Goal: Task Accomplishment & Management: Manage account settings

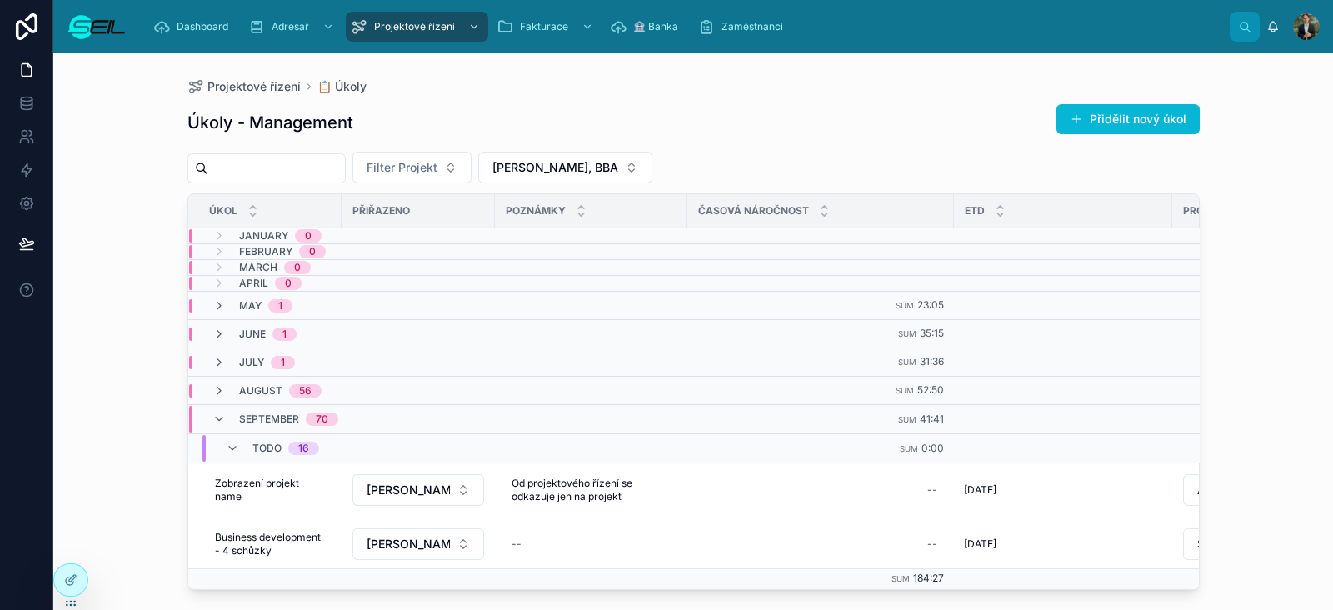
click at [765, 110] on div "Úkoly - Management Přidělit nový úkol" at bounding box center [693, 122] width 1012 height 38
click at [624, 171] on button "[PERSON_NAME], BBA" at bounding box center [565, 168] width 174 height 32
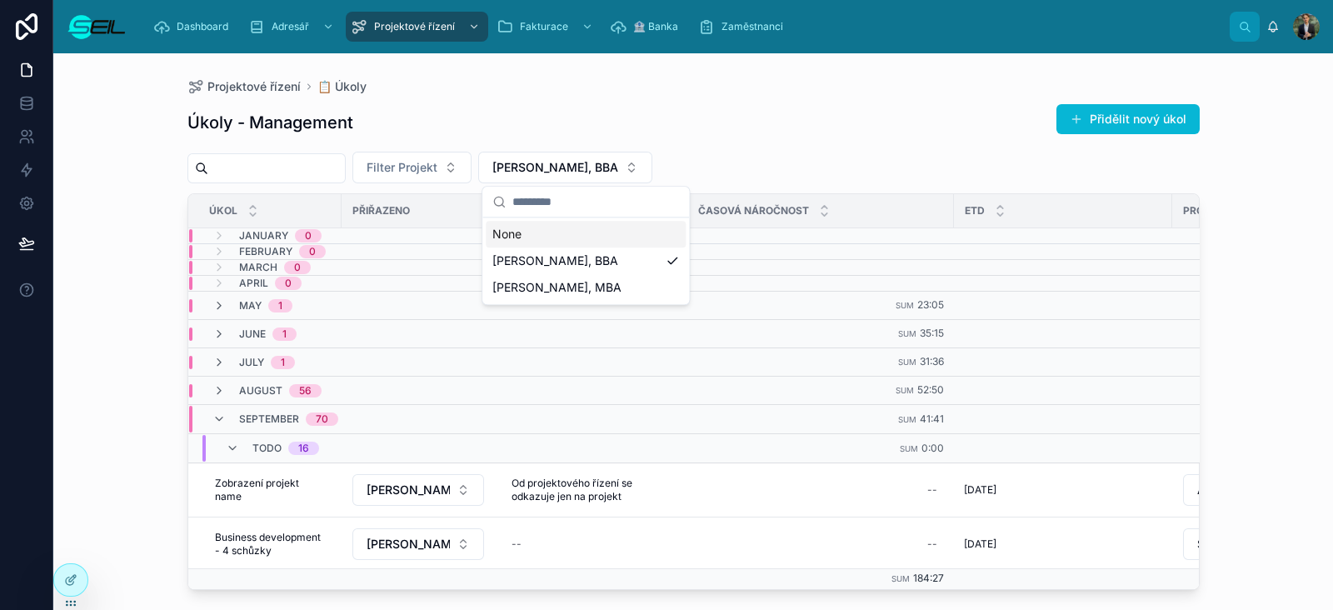
click at [610, 238] on div "None" at bounding box center [586, 234] width 200 height 27
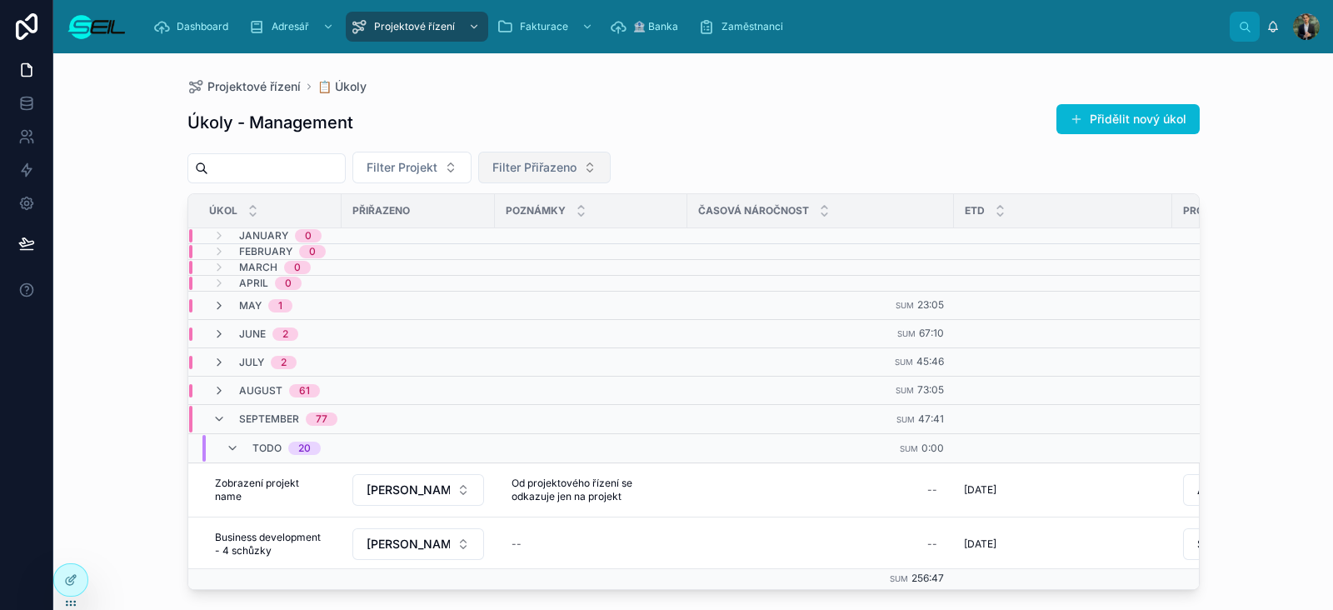
click at [577, 167] on span "Filter Přiřazeno" at bounding box center [534, 167] width 84 height 17
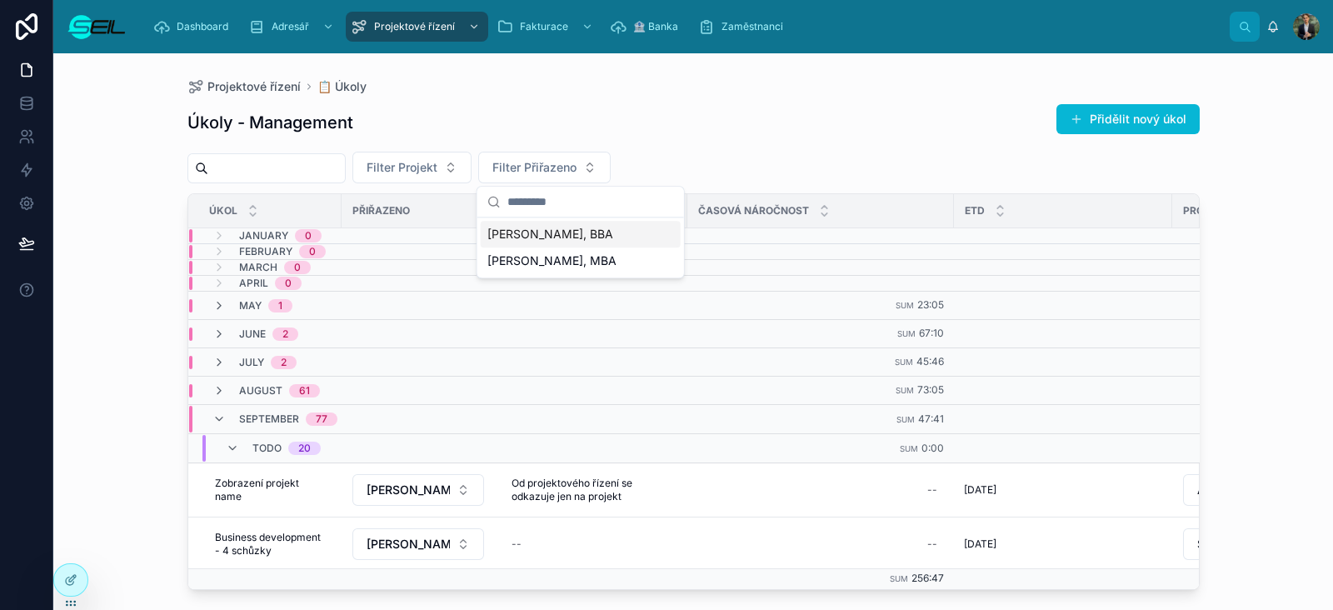
click at [587, 228] on div "[PERSON_NAME], BBA" at bounding box center [581, 234] width 200 height 27
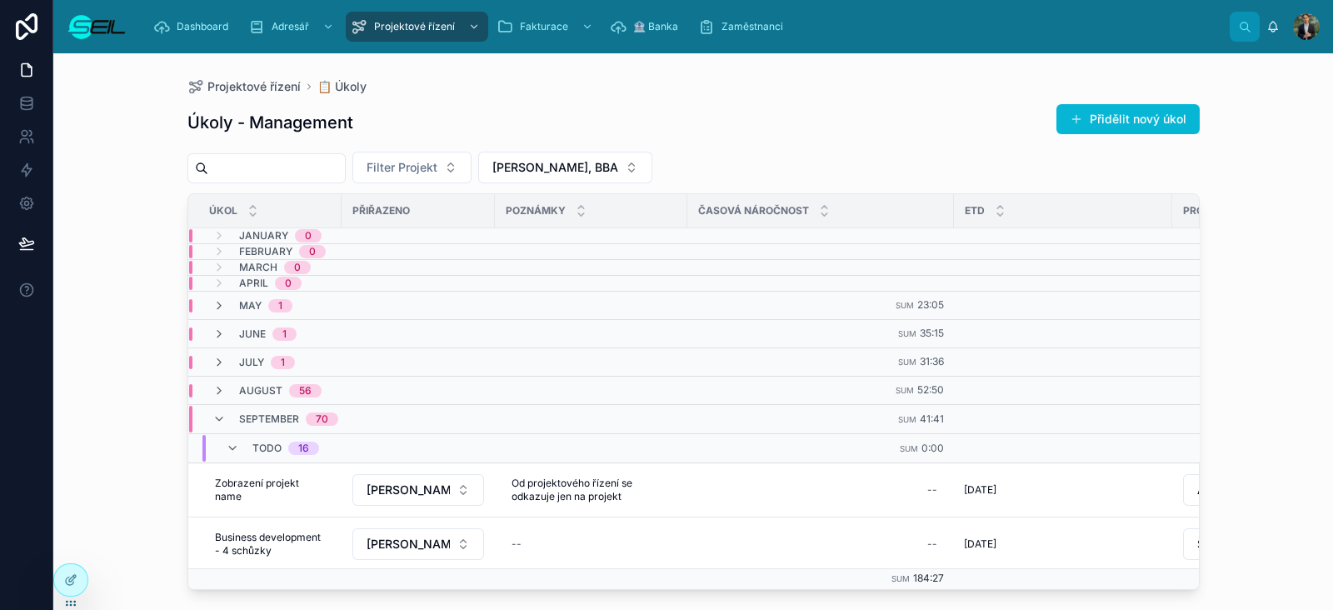
click at [783, 113] on div "Úkoly - Management Přidělit nový úkol" at bounding box center [693, 122] width 1012 height 38
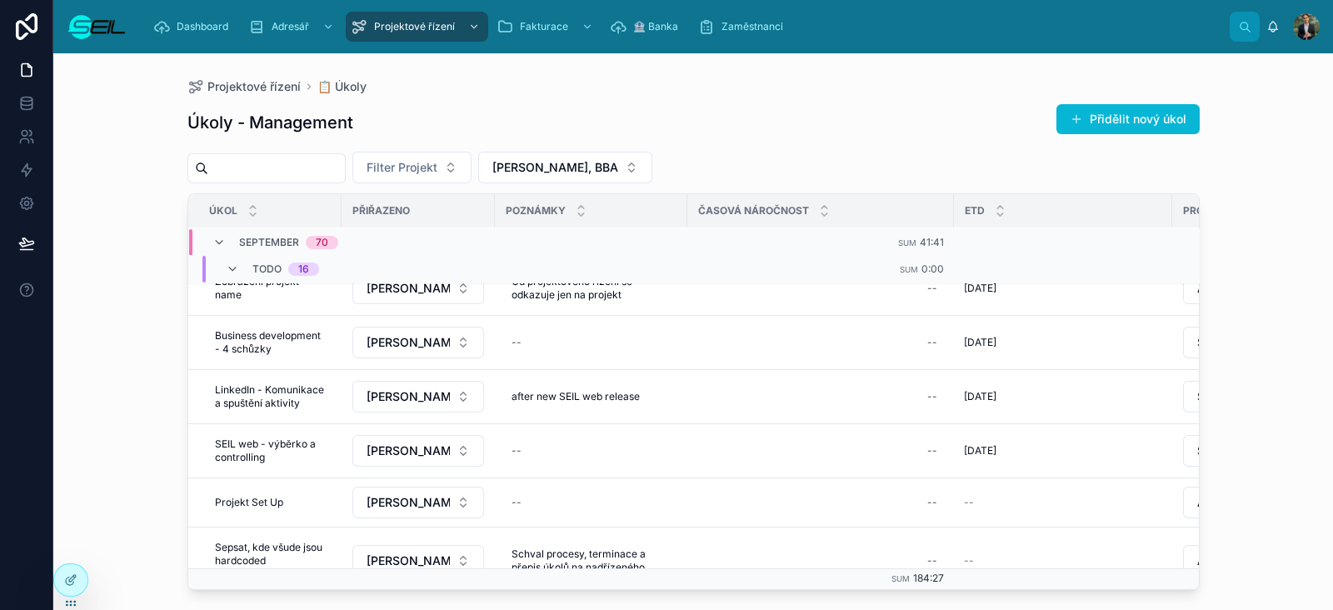
scroll to position [97, 0]
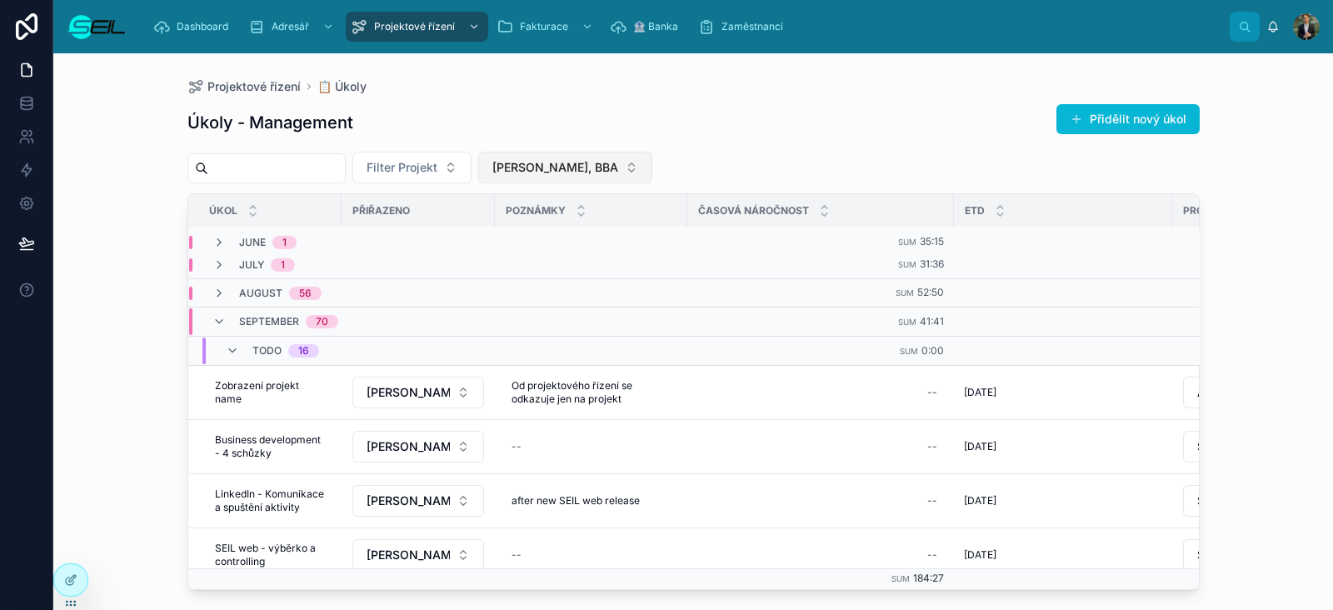
click at [556, 165] on span "[PERSON_NAME], BBA" at bounding box center [555, 167] width 126 height 17
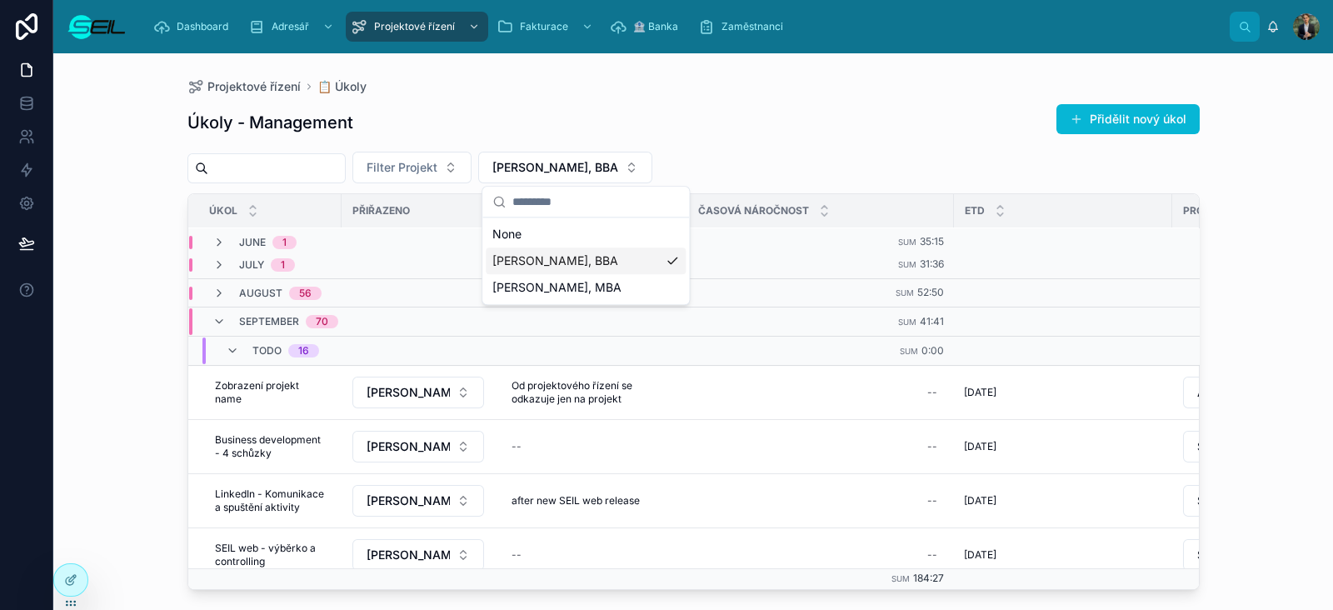
click at [575, 290] on span "[PERSON_NAME], MBA" at bounding box center [556, 287] width 129 height 17
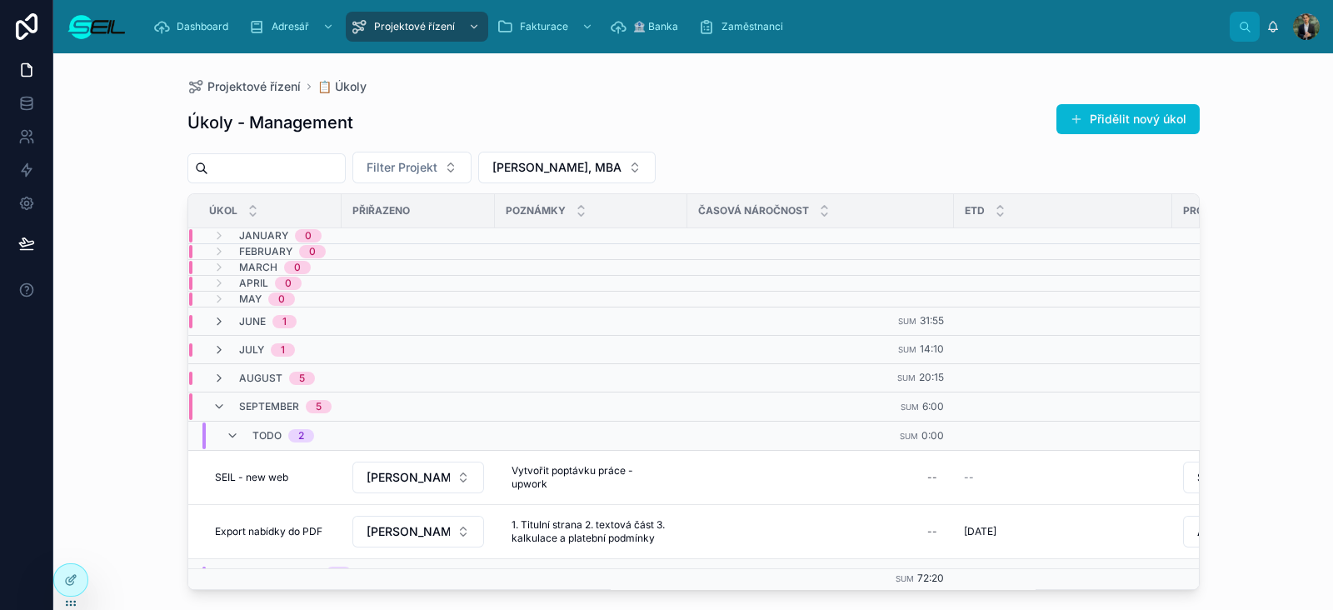
click at [914, 131] on div "Úkoly - Management Přidělit nový úkol" at bounding box center [693, 122] width 1012 height 38
click at [914, 130] on div "Úkoly - Management Přidělit nový úkol" at bounding box center [693, 122] width 1012 height 38
click at [656, 179] on button "[PERSON_NAME], MBA" at bounding box center [566, 168] width 177 height 32
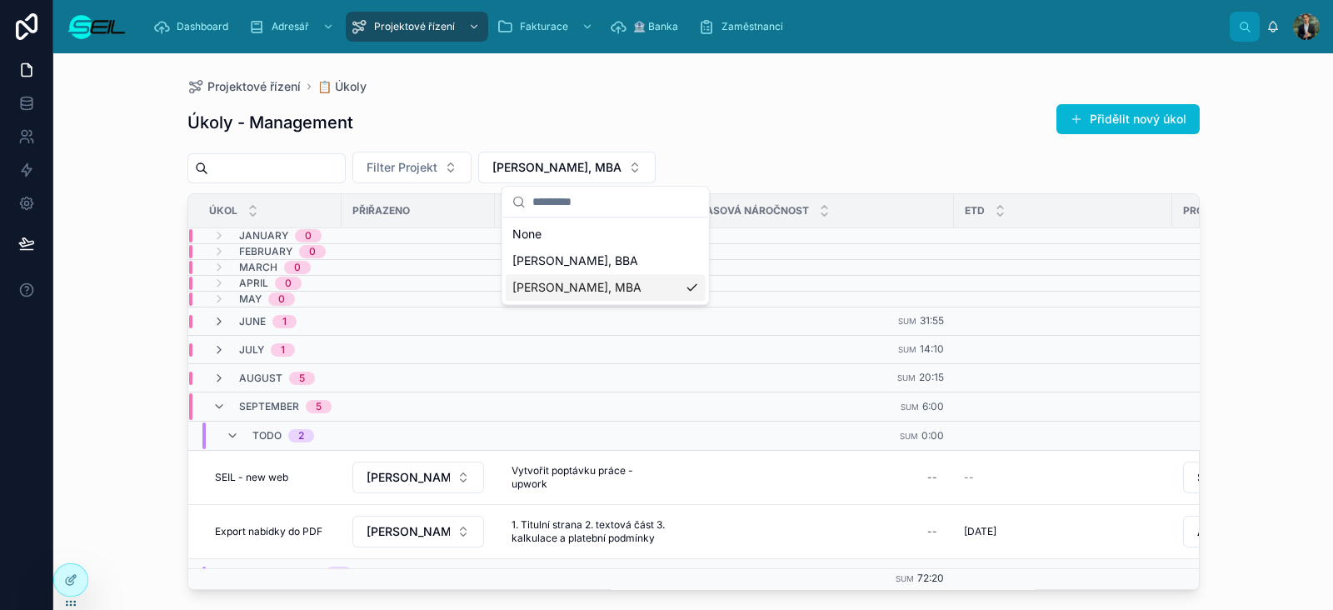
click at [626, 289] on span "[PERSON_NAME], MBA" at bounding box center [576, 287] width 129 height 17
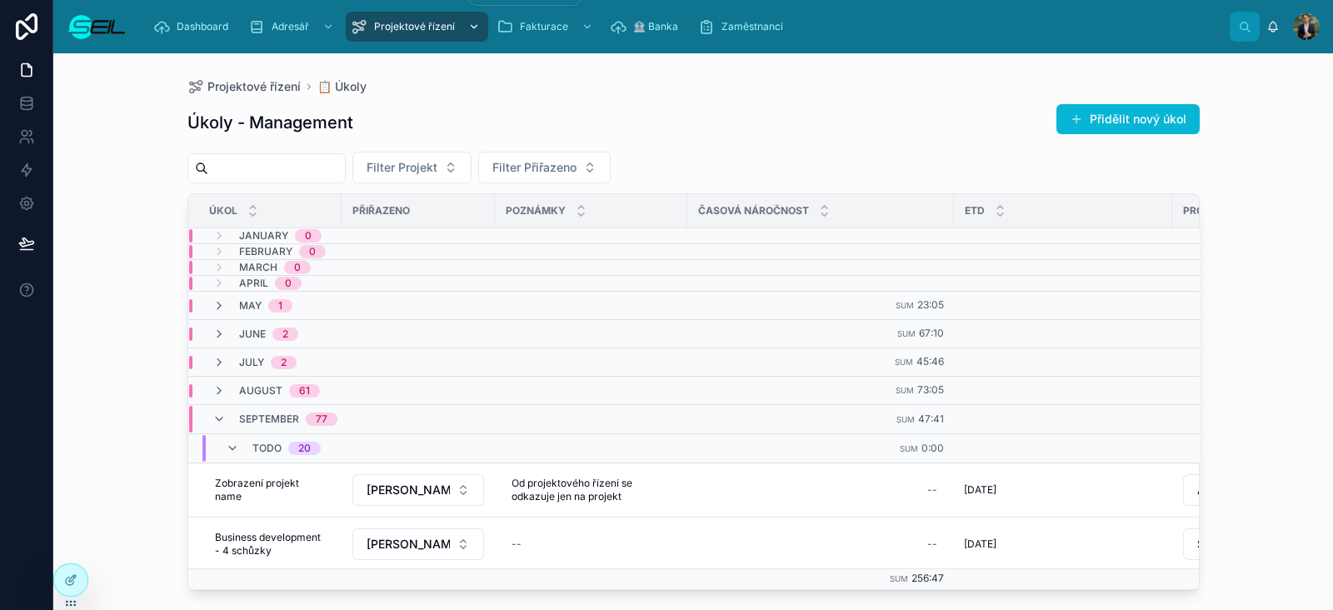
click at [437, 26] on span "Projektové řízení" at bounding box center [414, 26] width 81 height 13
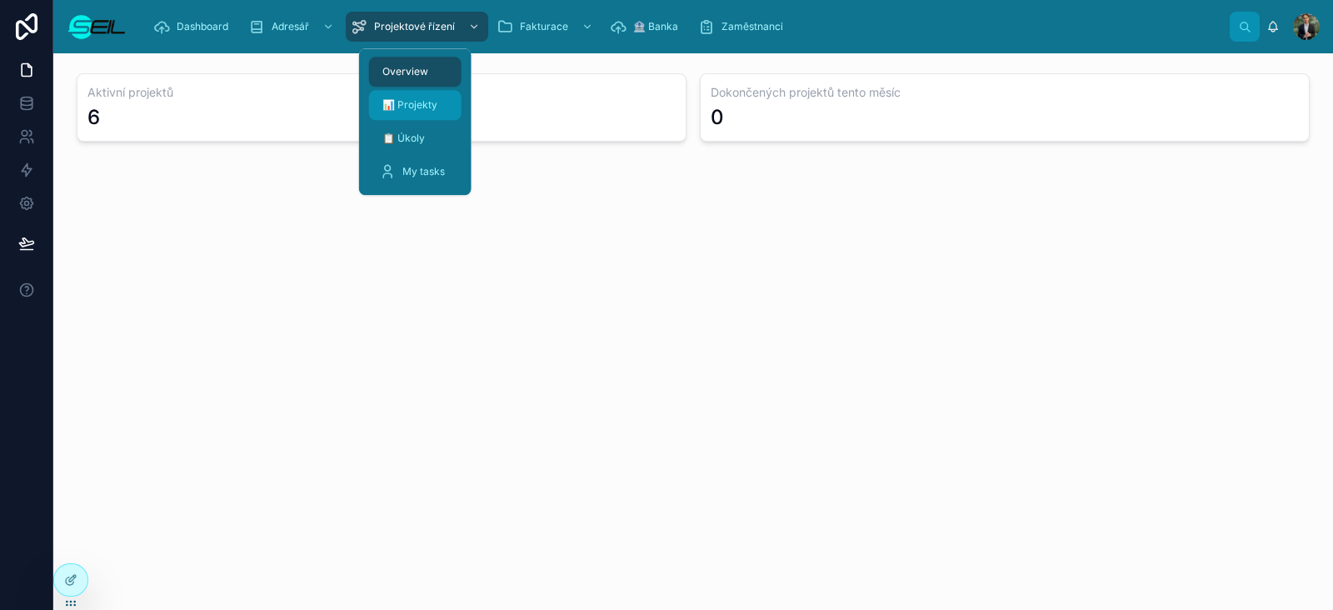
click at [425, 119] on link "📊 Projekty" at bounding box center [415, 105] width 92 height 30
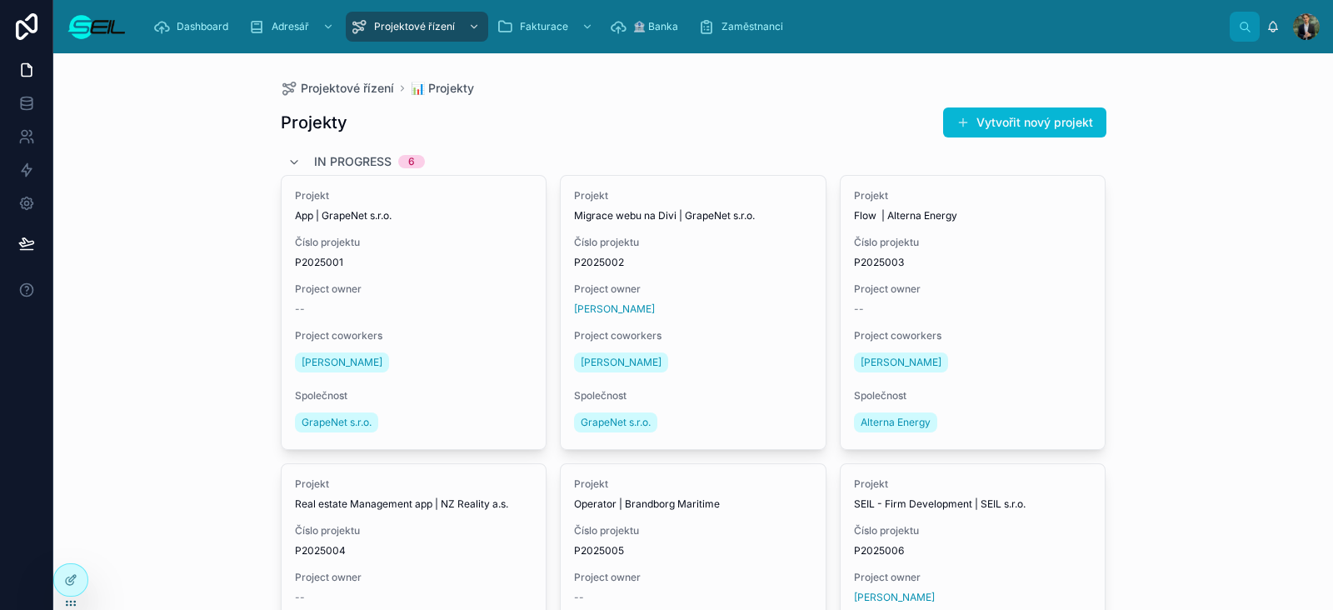
click at [207, 275] on div "Projektové řízení 📊 Projekty Projekty Vytvořit nový projekt In progress 6 Proje…" at bounding box center [693, 331] width 1280 height 557
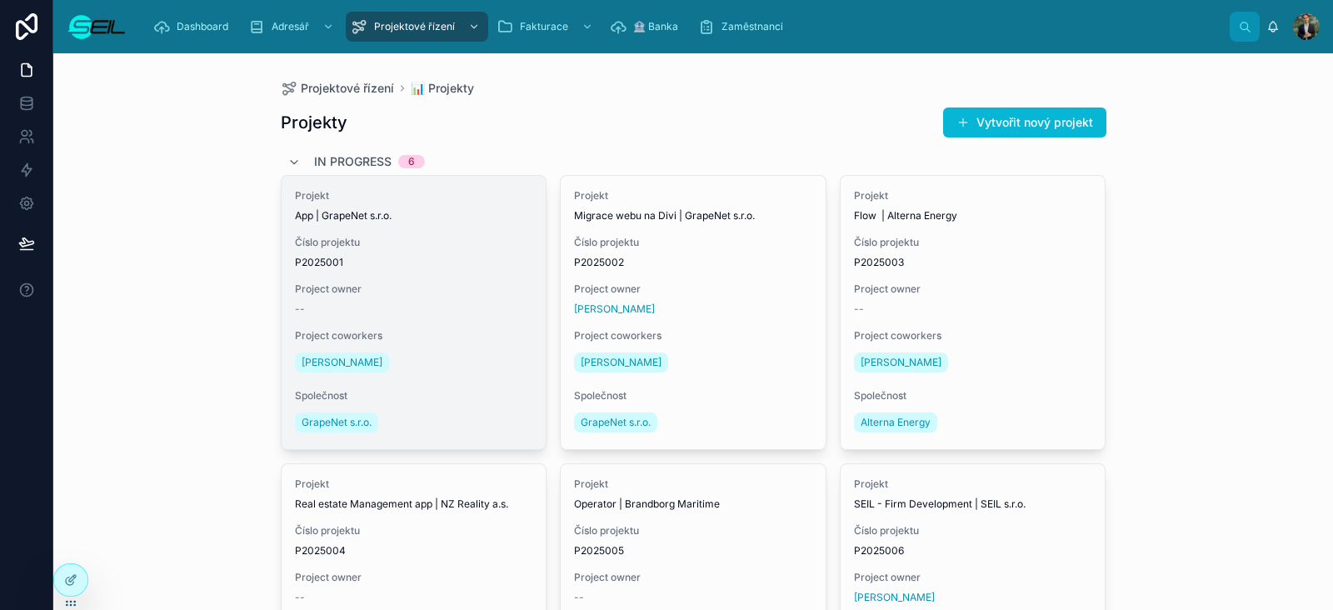
click at [458, 299] on div "Project owner --" at bounding box center [414, 298] width 238 height 33
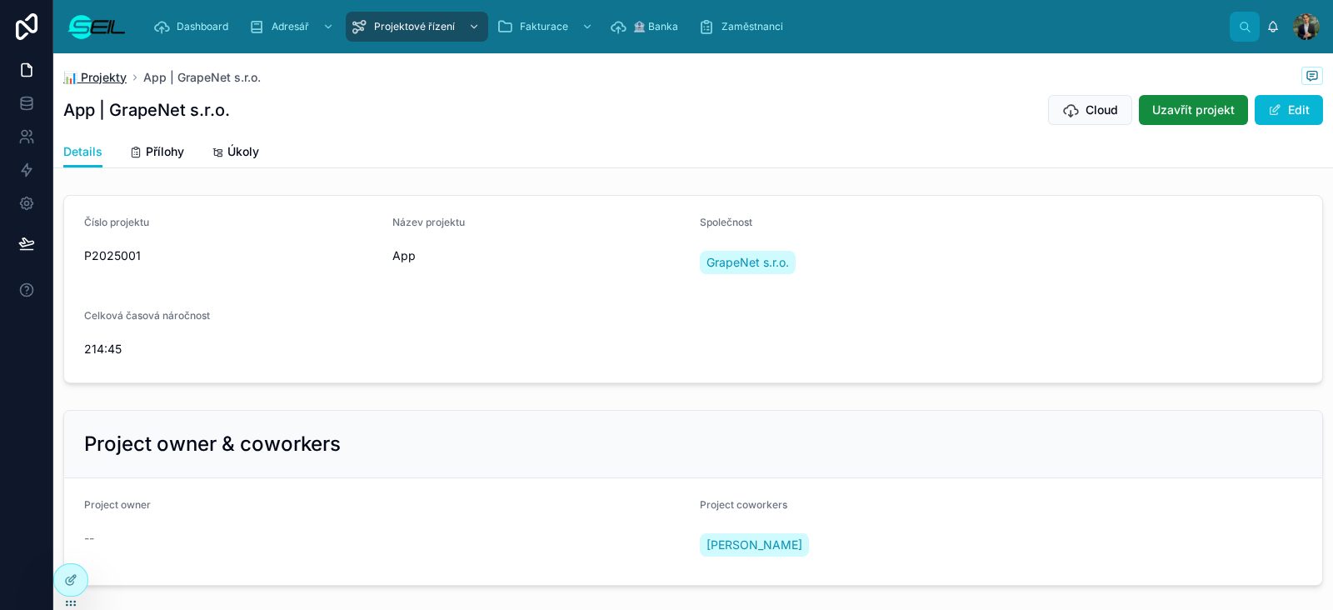
click at [116, 77] on span "📊 Projekty" at bounding box center [94, 77] width 63 height 17
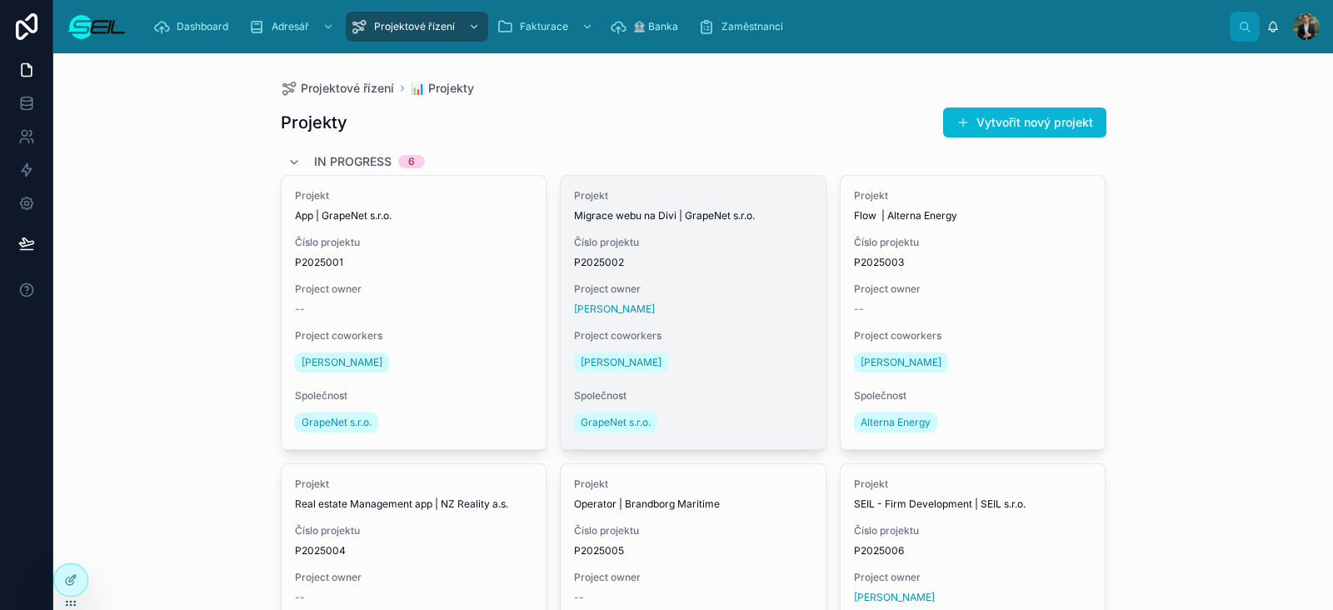
click at [716, 312] on div "[PERSON_NAME]" at bounding box center [693, 308] width 238 height 13
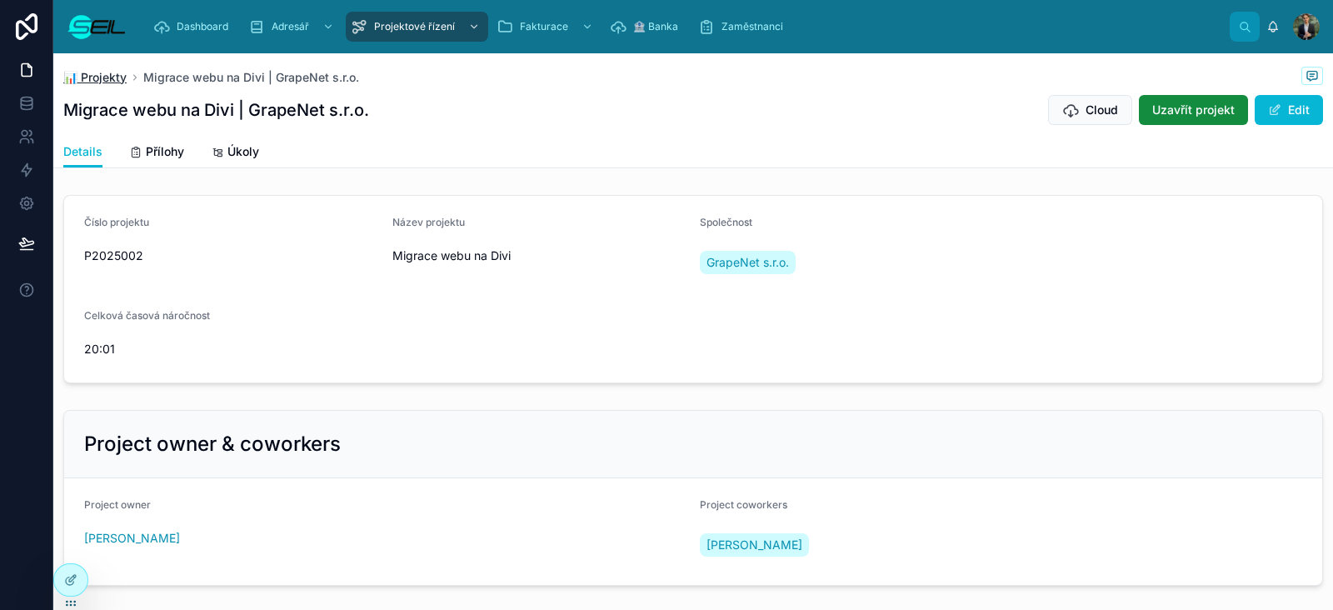
click at [96, 76] on span "📊 Projekty" at bounding box center [94, 77] width 63 height 17
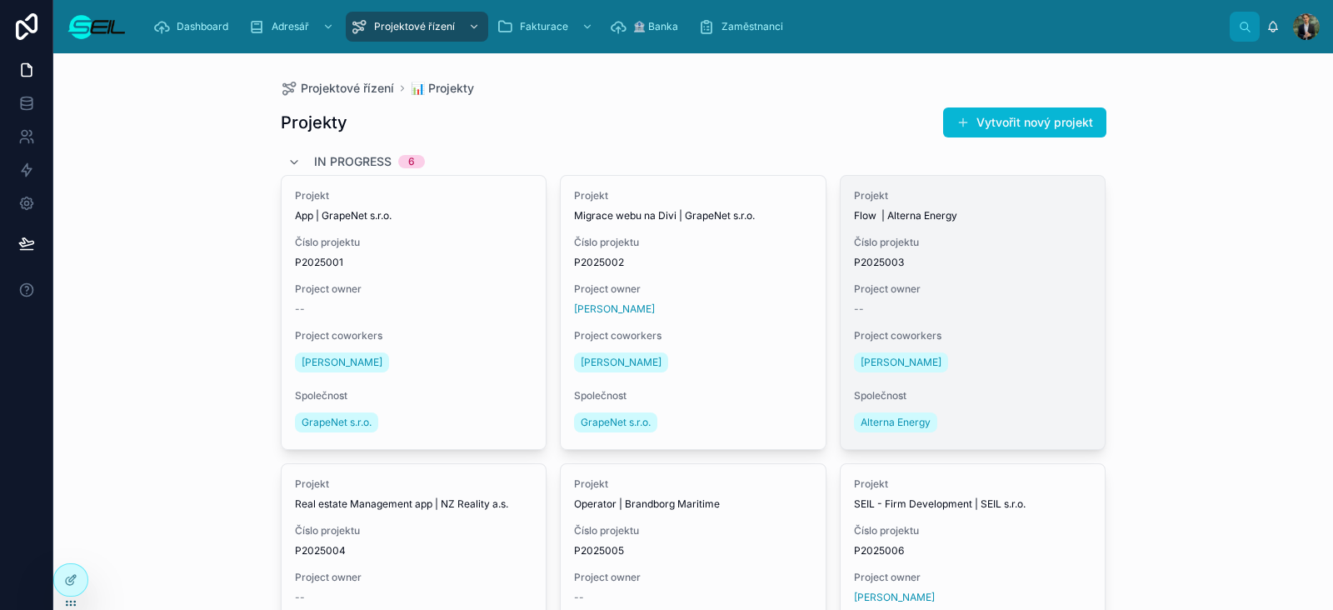
click at [987, 262] on span "P2025003" at bounding box center [973, 262] width 238 height 13
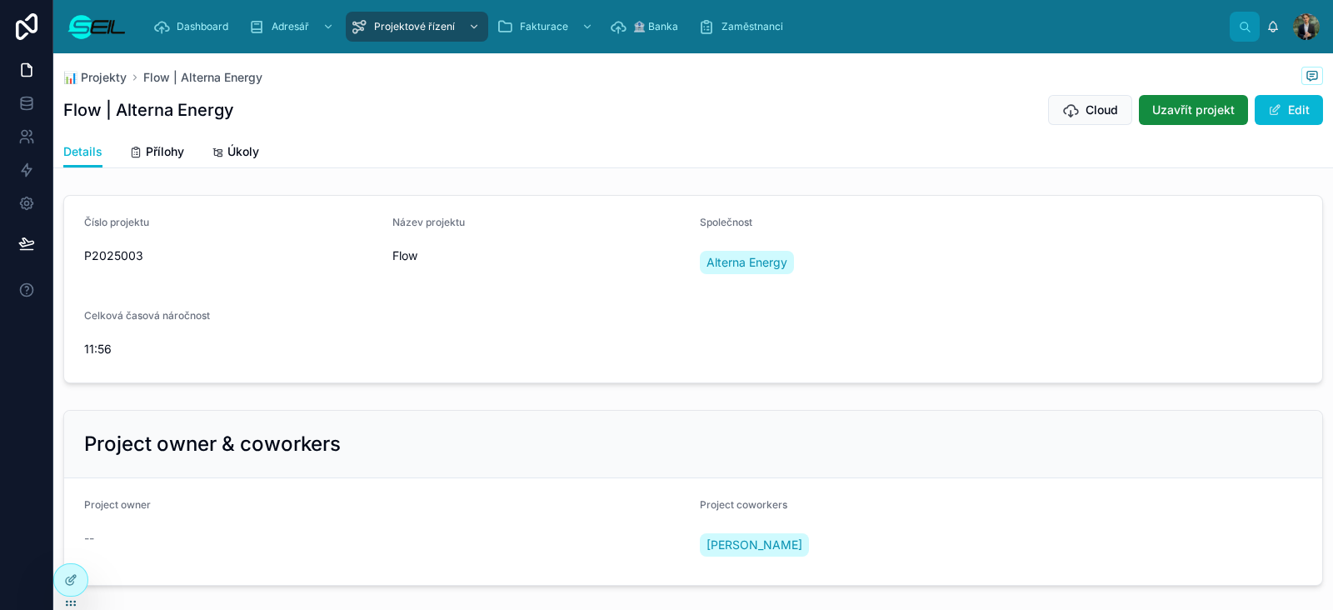
click at [107, 75] on span "📊 Projekty" at bounding box center [94, 77] width 63 height 17
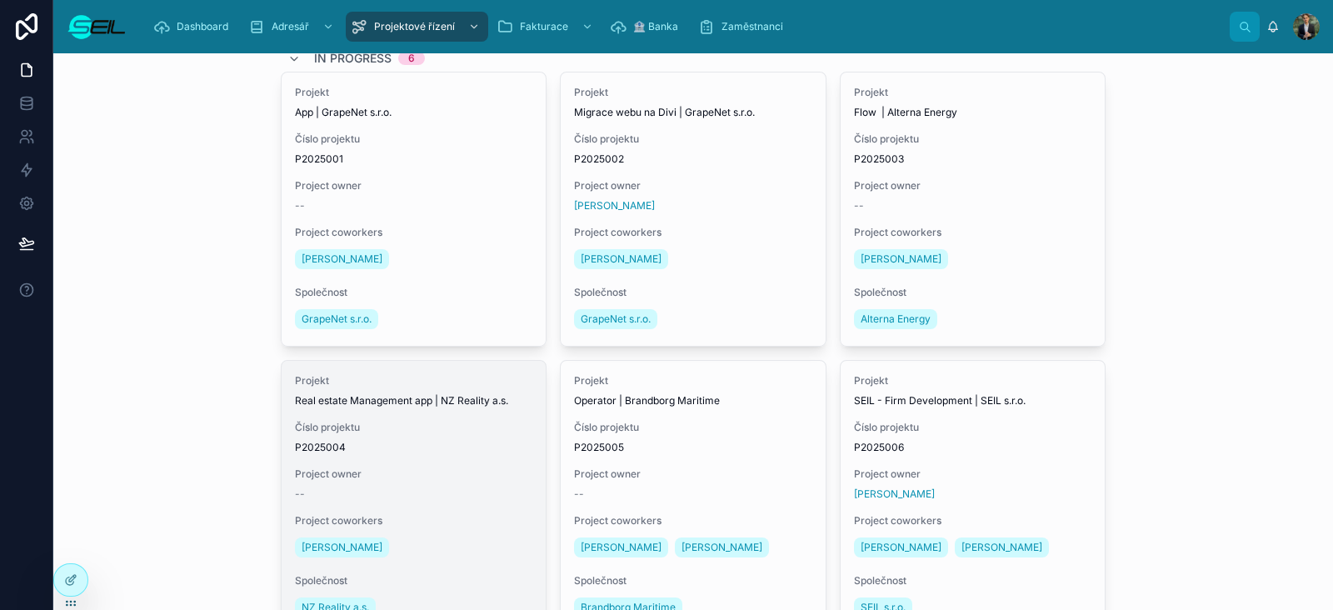
scroll to position [201, 0]
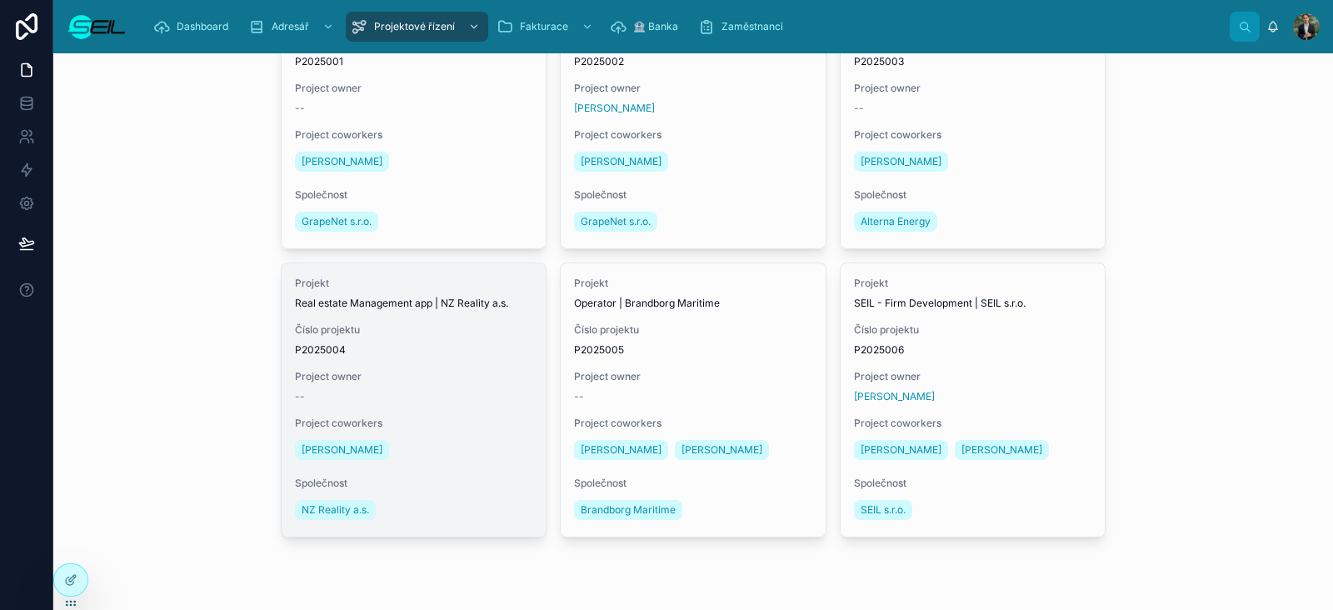
click at [502, 390] on div "--" at bounding box center [414, 396] width 238 height 13
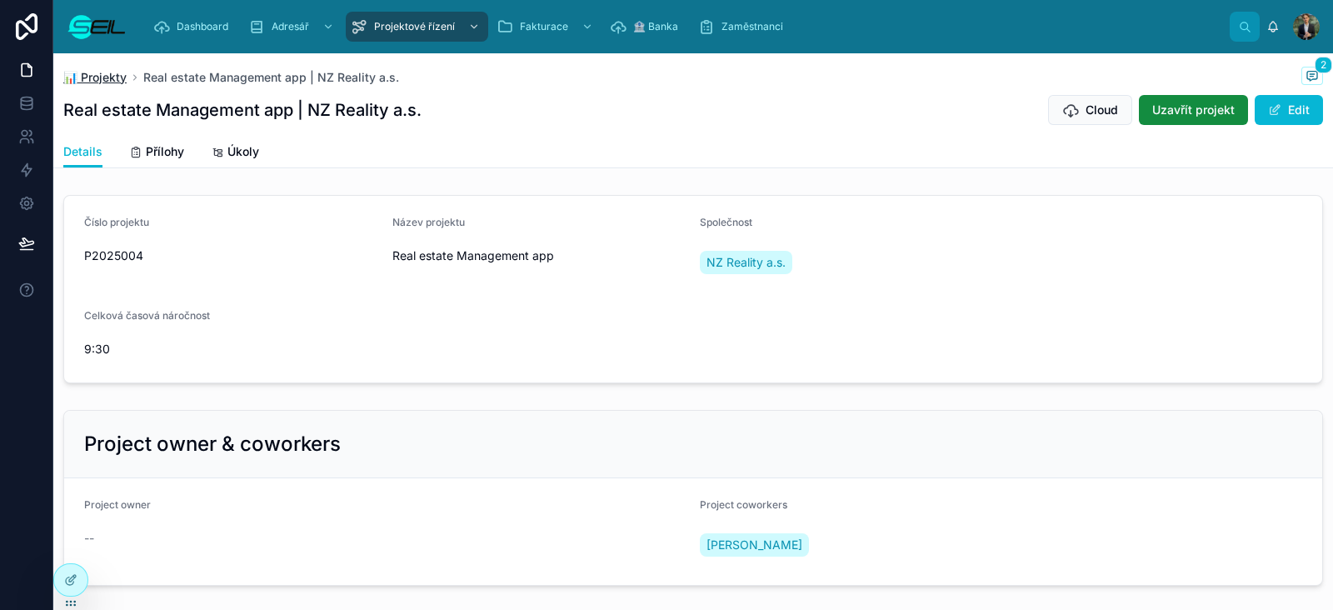
click at [107, 81] on span "📊 Projekty" at bounding box center [94, 77] width 63 height 17
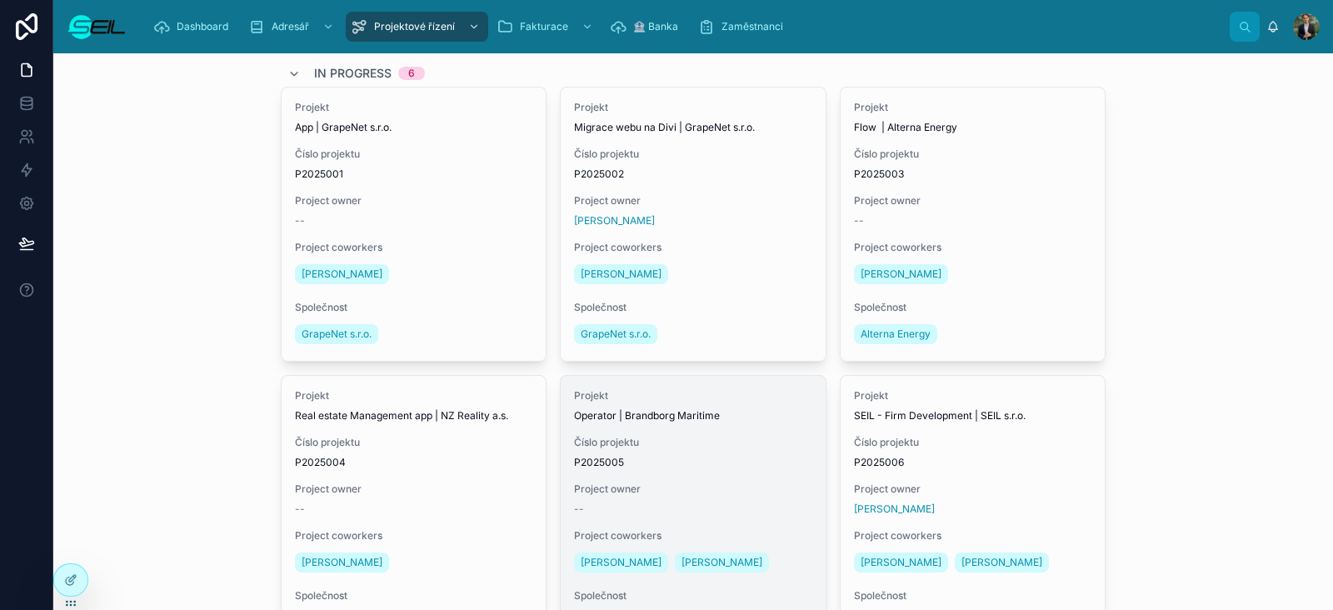
scroll to position [201, 0]
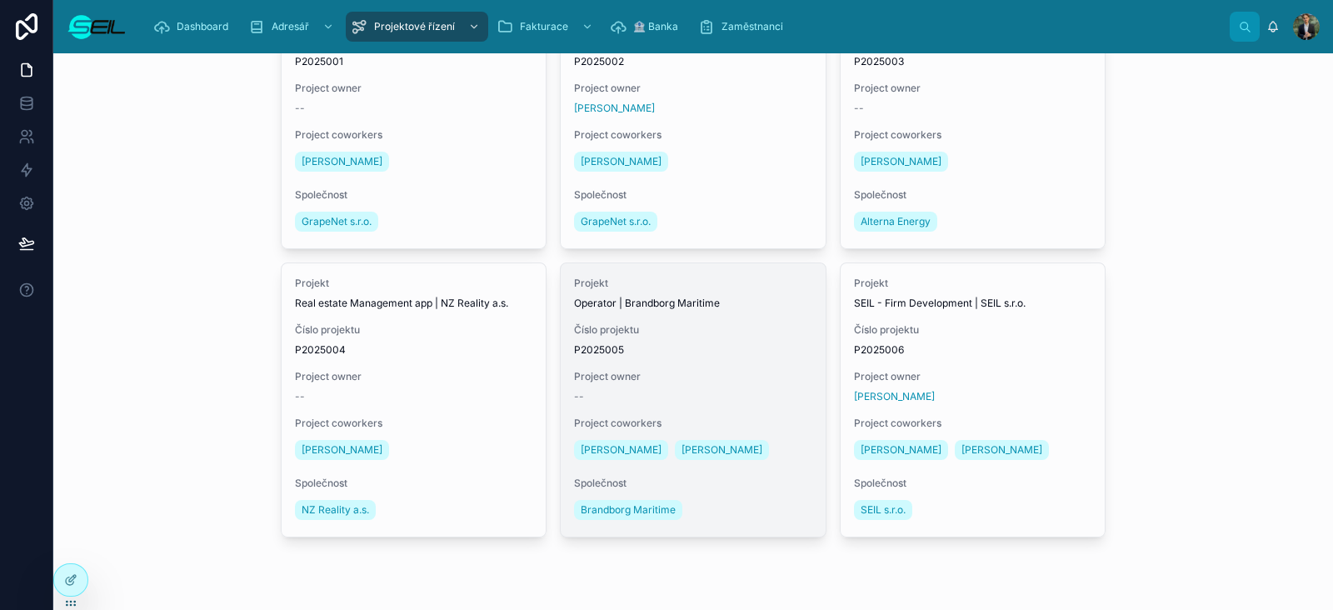
click at [724, 367] on div "Projekt Operator | Brandborg Maritime Číslo projektu P2025005 Project owner -- …" at bounding box center [693, 399] width 265 height 273
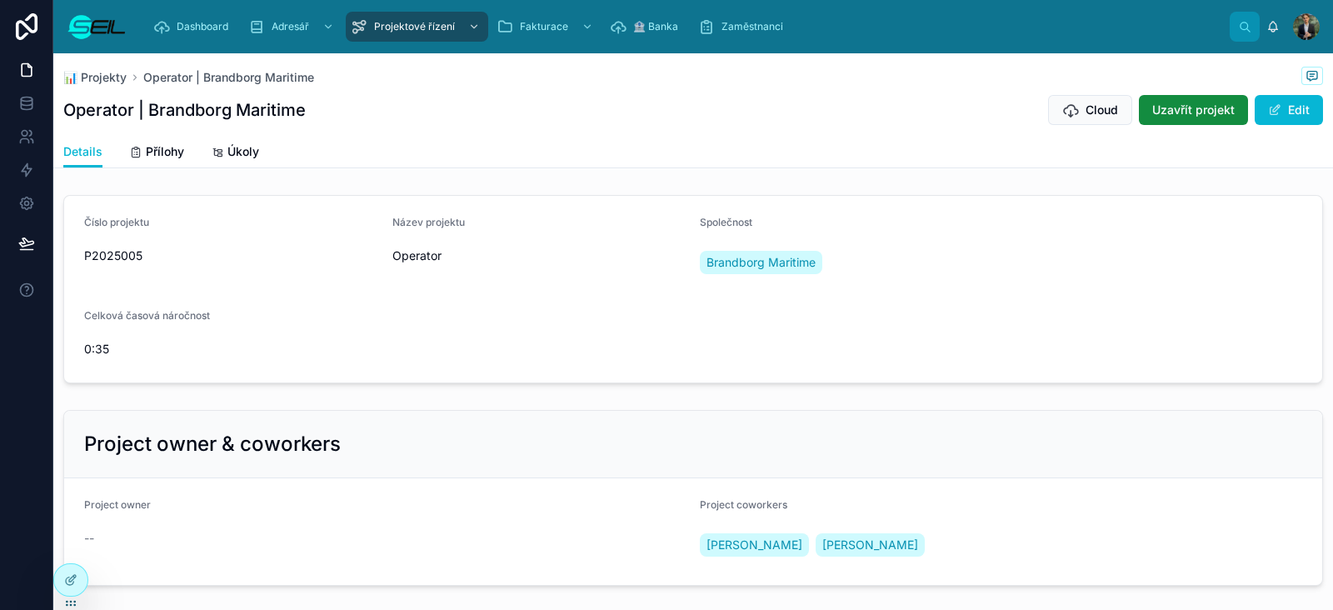
click at [120, 74] on span "📊 Projekty" at bounding box center [94, 77] width 63 height 17
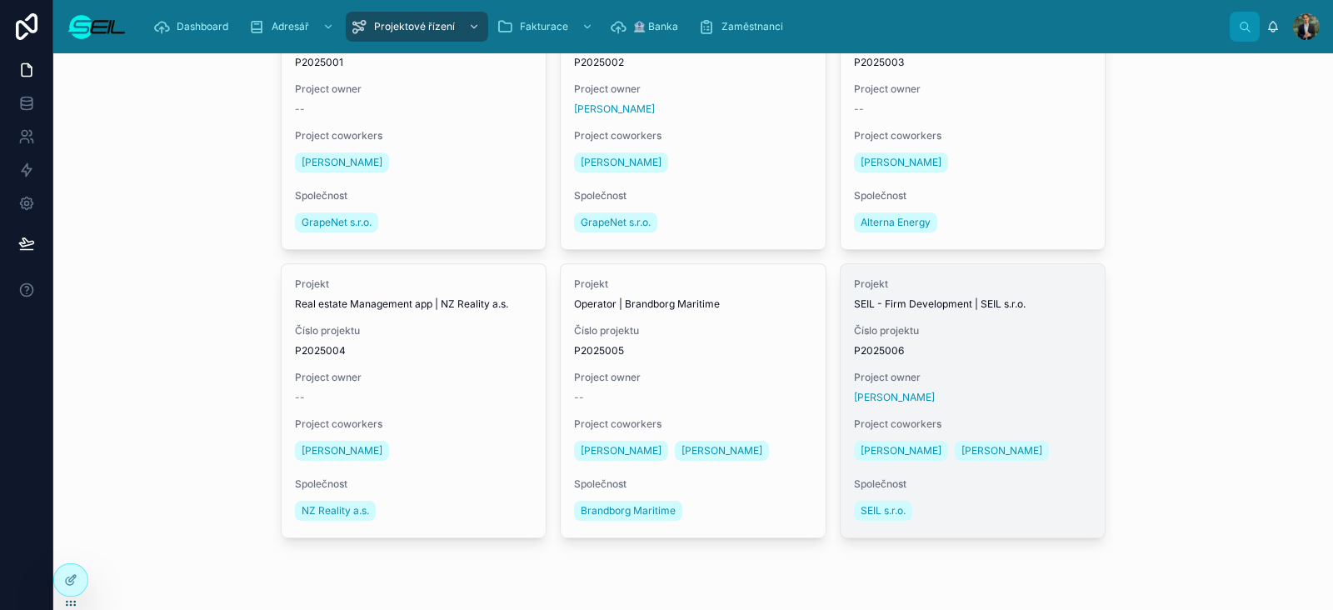
scroll to position [201, 0]
click at [995, 356] on div "Projekt SEIL - Firm Development | SEIL s.r.o. Číslo projektu P2025006 Project o…" at bounding box center [973, 399] width 265 height 273
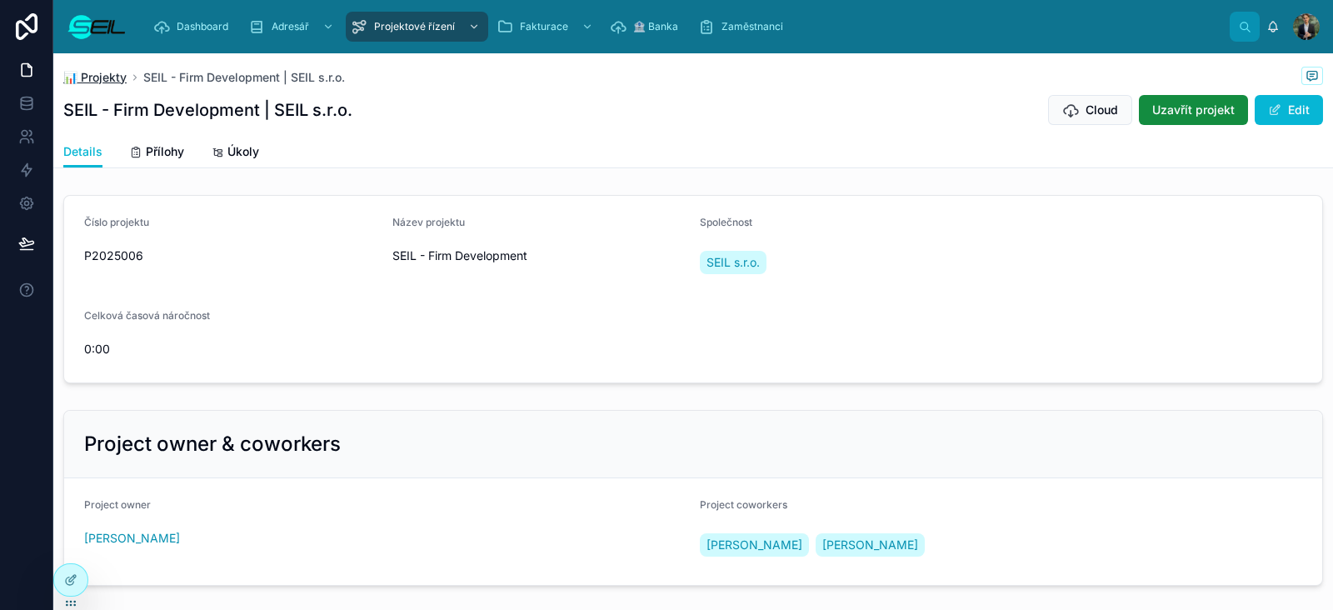
click at [86, 72] on span "📊 Projekty" at bounding box center [94, 77] width 63 height 17
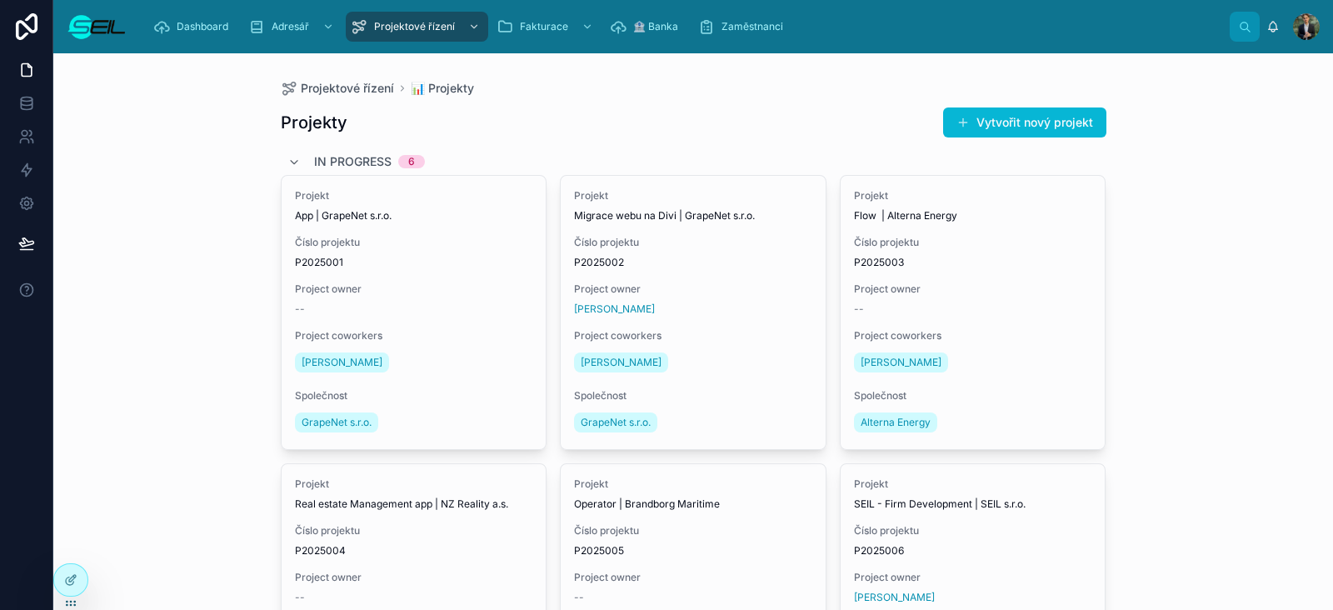
click at [617, 117] on div "Projekty Vytvořit nový projekt" at bounding box center [694, 123] width 826 height 32
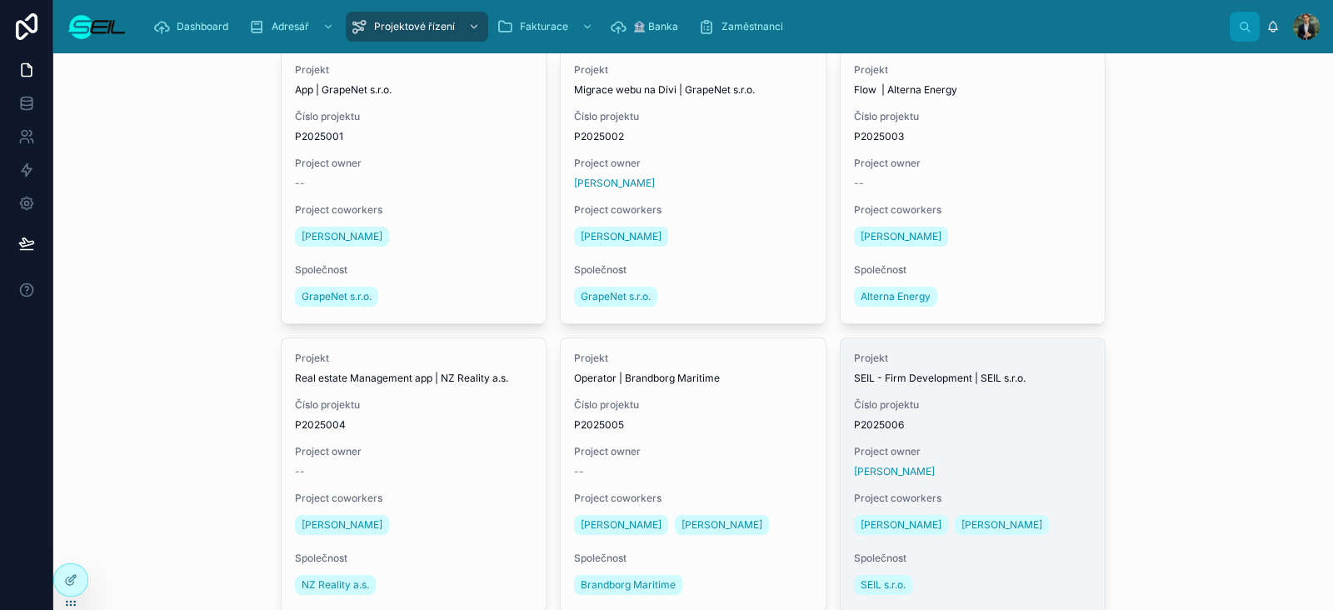
scroll to position [201, 0]
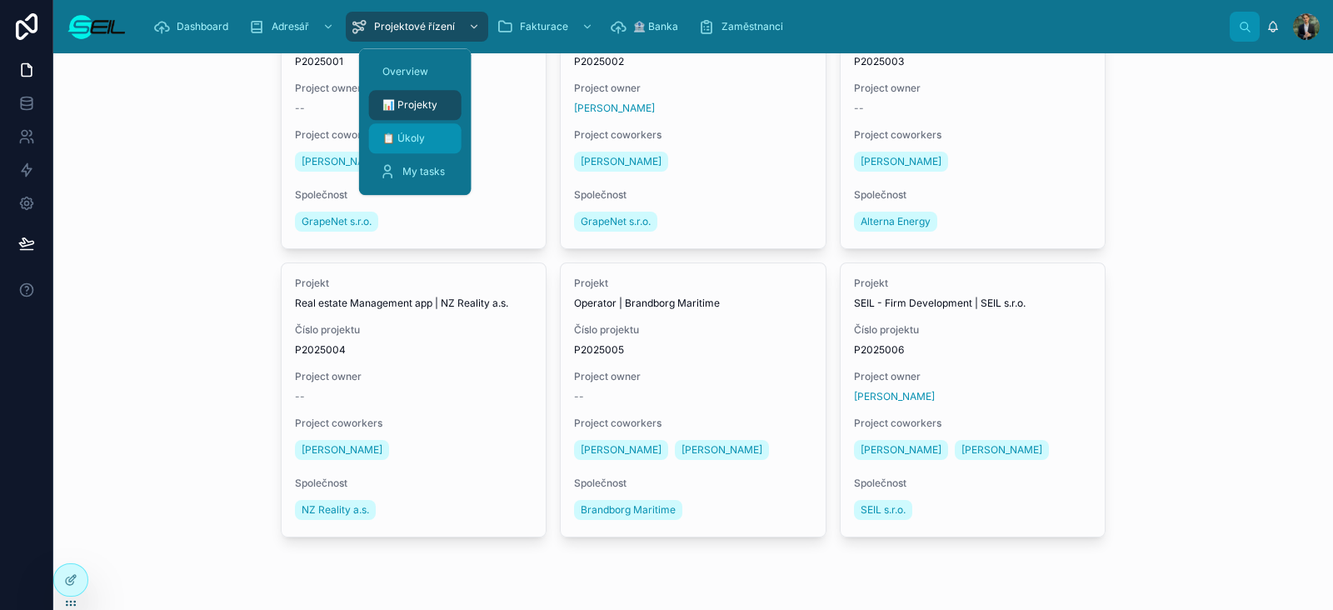
click at [424, 132] on span "📋 Úkoly" at bounding box center [403, 138] width 42 height 13
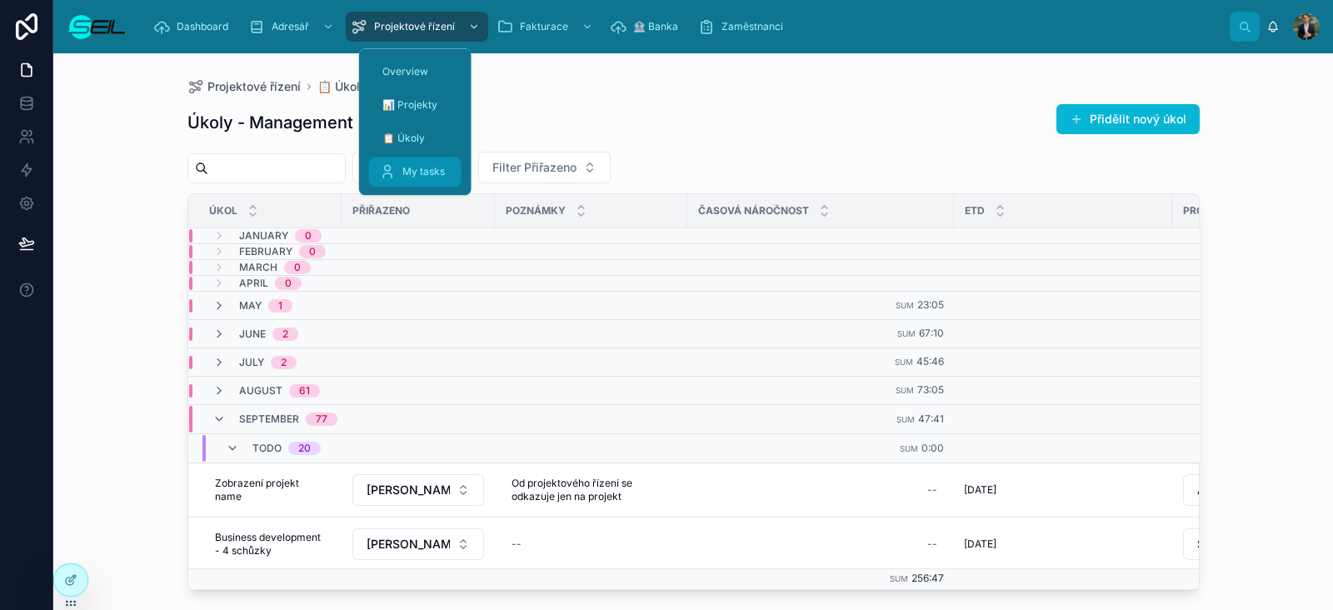
click at [422, 157] on link "My tasks" at bounding box center [415, 172] width 92 height 30
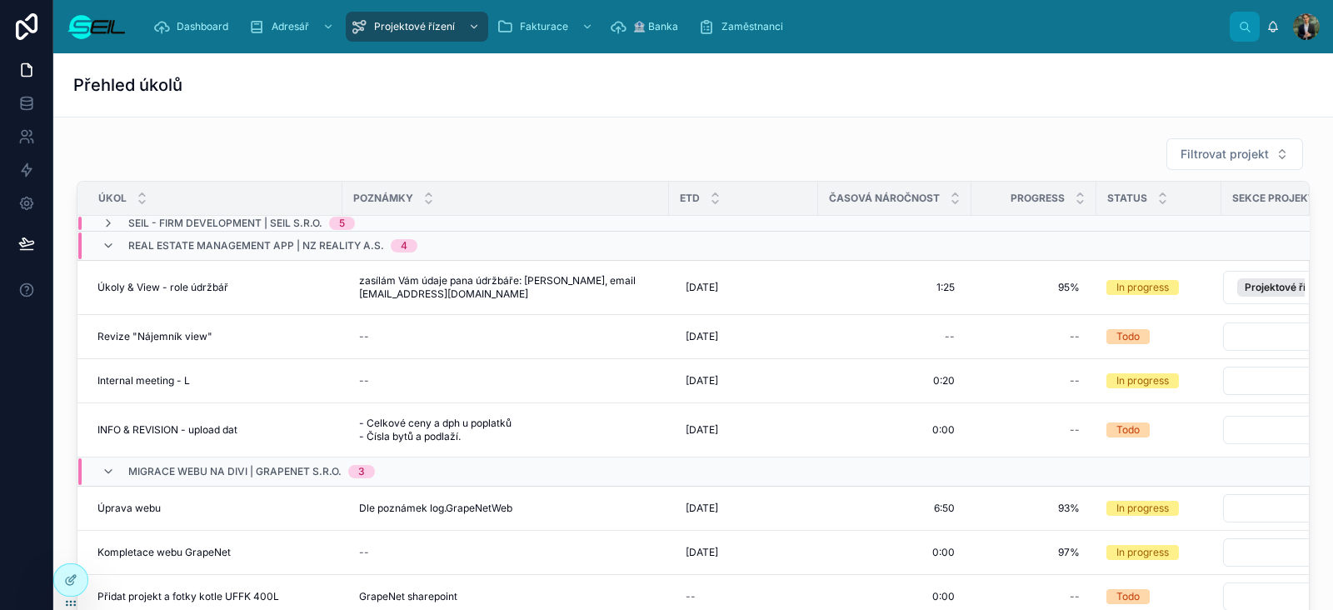
click at [147, 219] on span "SEIL - Firm Development | SEIL s.r.o." at bounding box center [225, 223] width 194 height 13
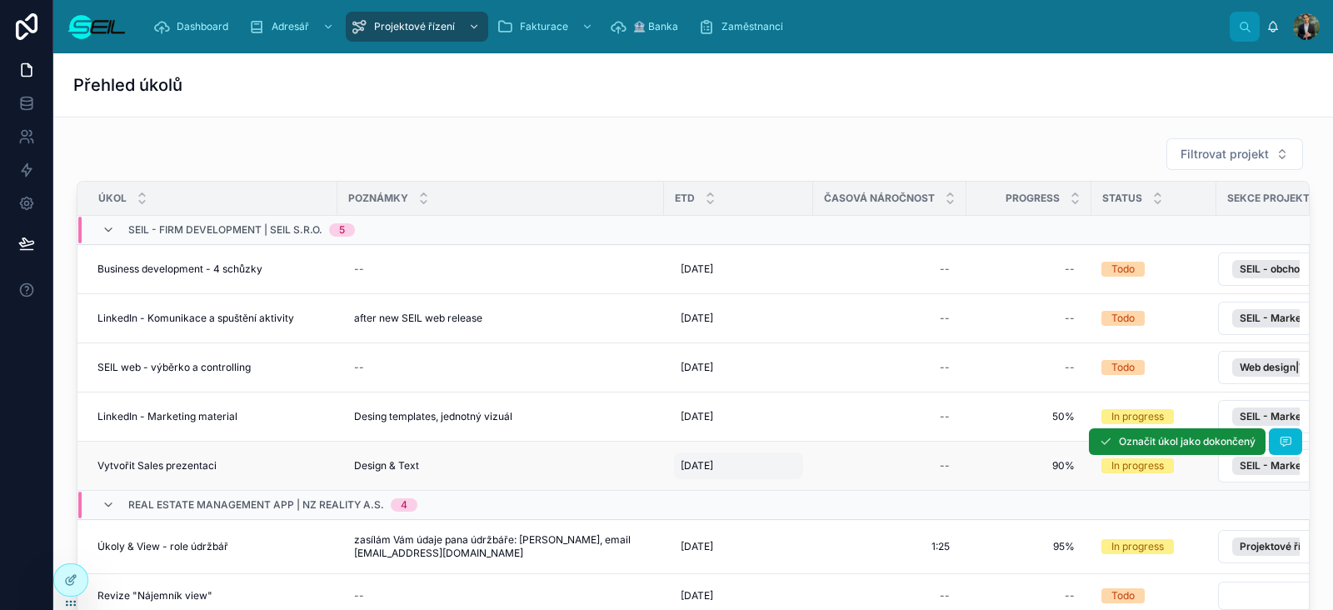
click at [708, 467] on span "[DATE]" at bounding box center [697, 465] width 32 height 13
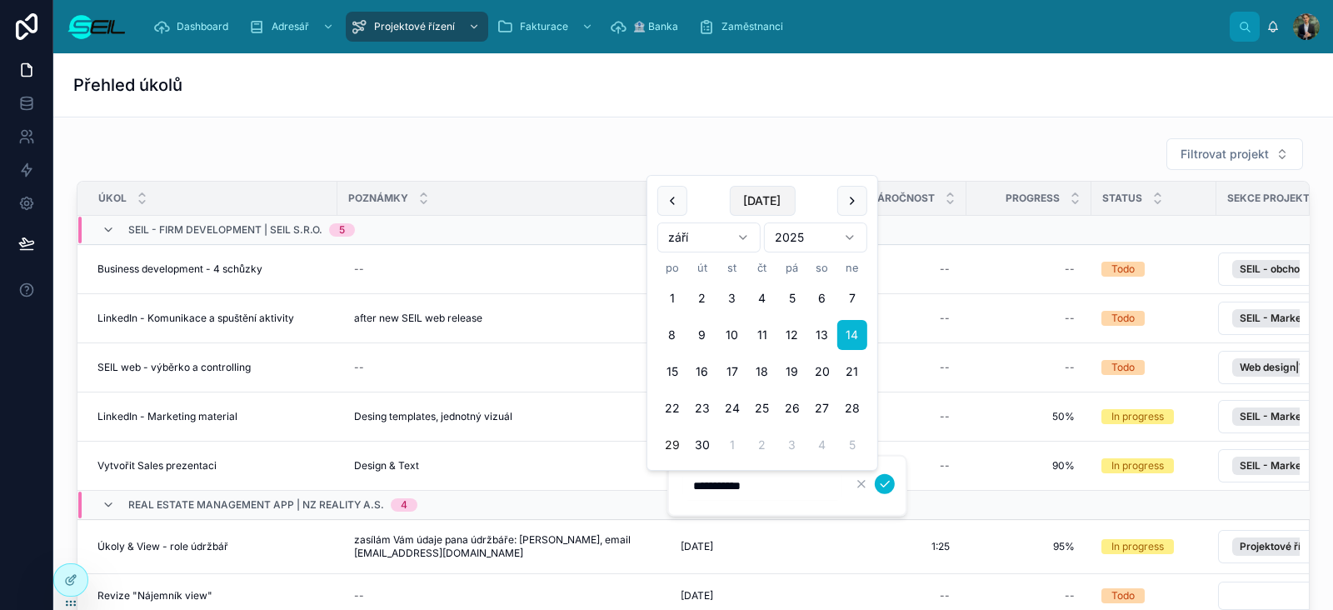
click at [766, 197] on button "[DATE]" at bounding box center [762, 201] width 66 height 30
type input "**********"
click at [883, 491] on button "submit" at bounding box center [885, 484] width 20 height 20
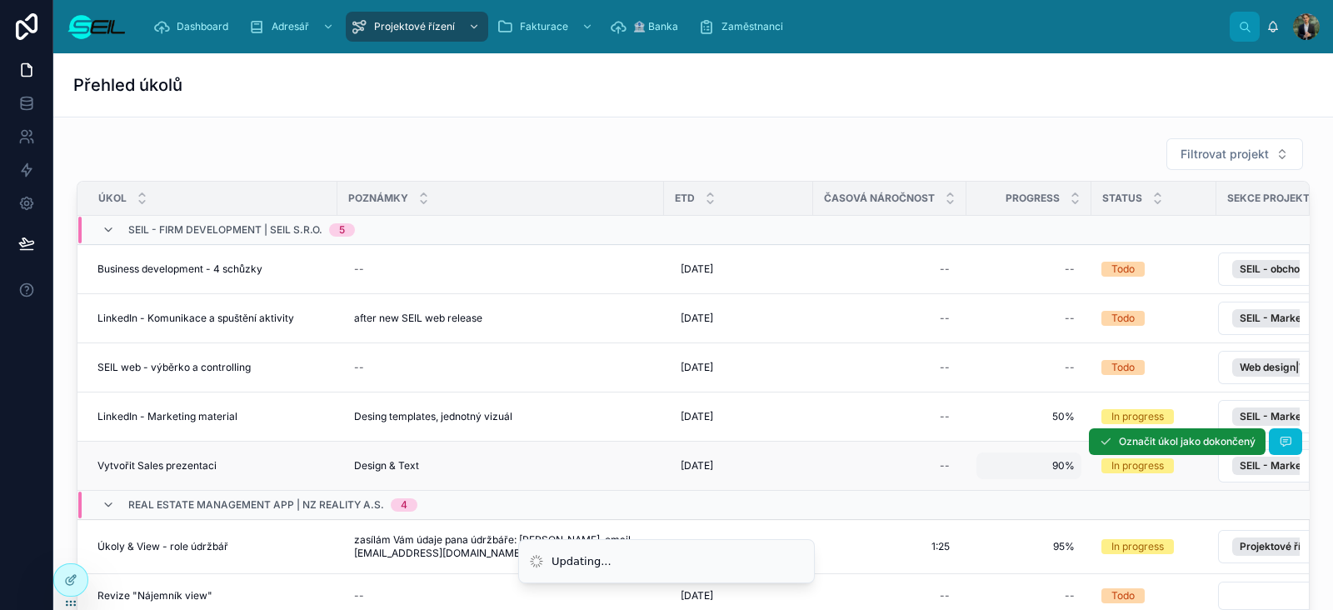
click at [1041, 464] on span "90%" at bounding box center [1029, 465] width 92 height 13
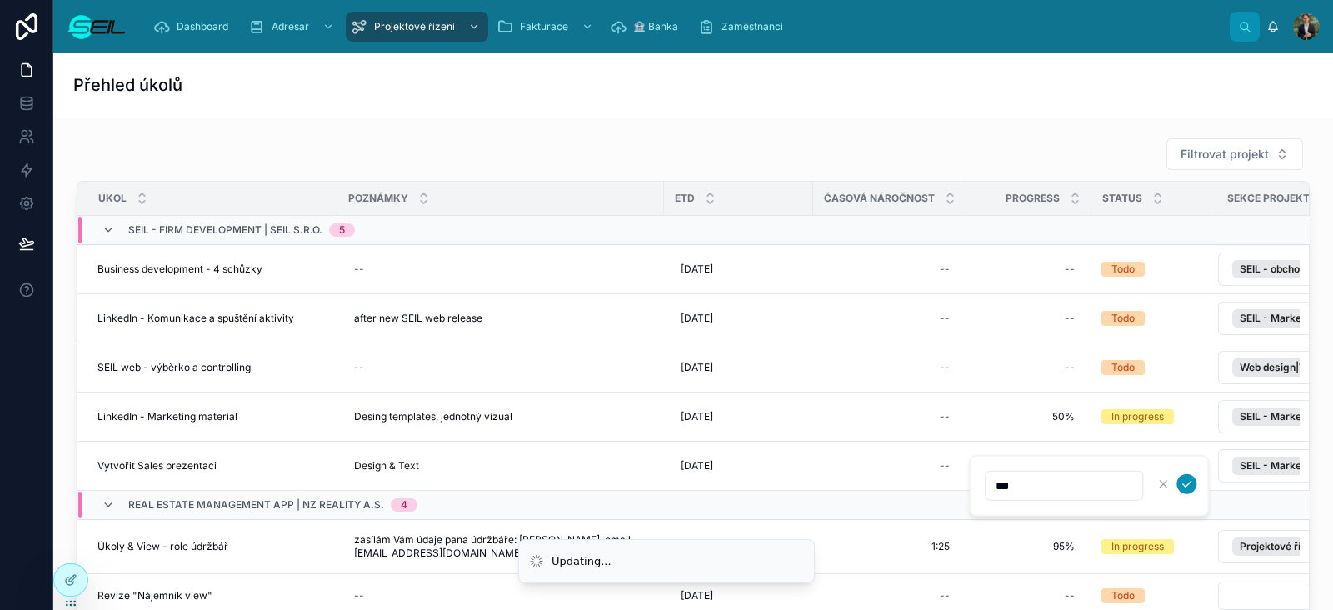
click at [1191, 486] on icon "submit" at bounding box center [1186, 483] width 13 height 13
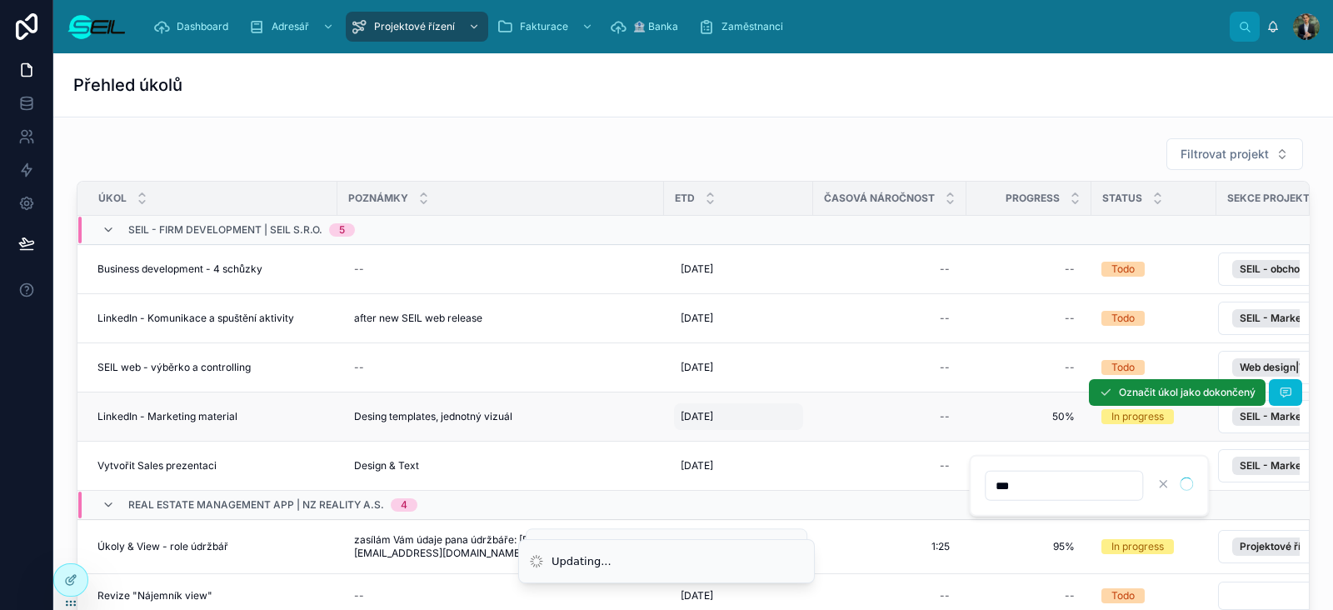
click at [706, 405] on div "[DATE] [DATE]" at bounding box center [738, 416] width 129 height 27
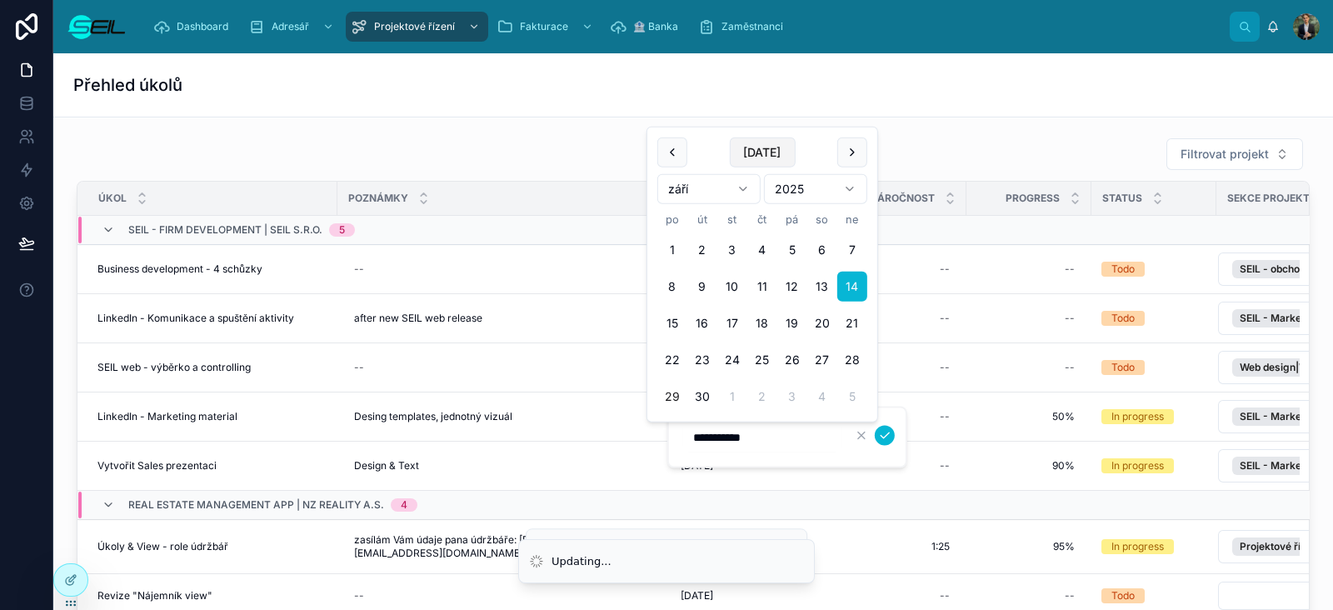
click at [772, 148] on button "[DATE]" at bounding box center [762, 152] width 66 height 30
type input "**********"
click at [886, 443] on button "submit" at bounding box center [885, 436] width 20 height 20
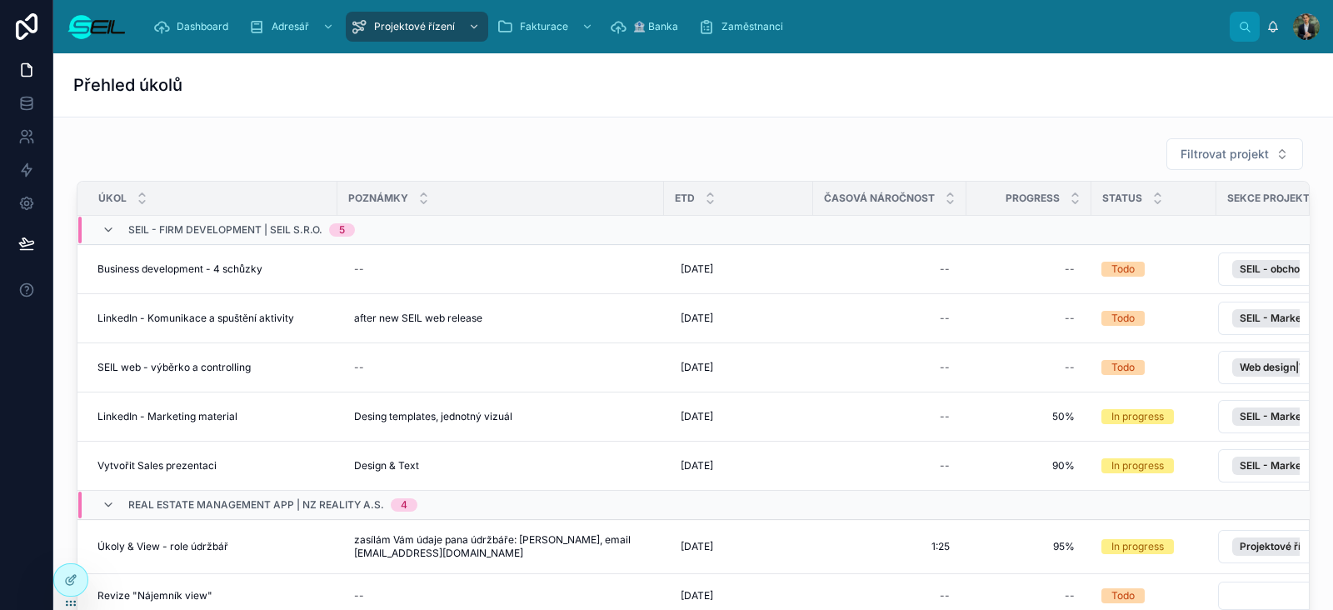
click at [1281, 32] on div "[PERSON_NAME]" at bounding box center [1292, 26] width 53 height 27
click at [1271, 31] on icon at bounding box center [1272, 26] width 13 height 13
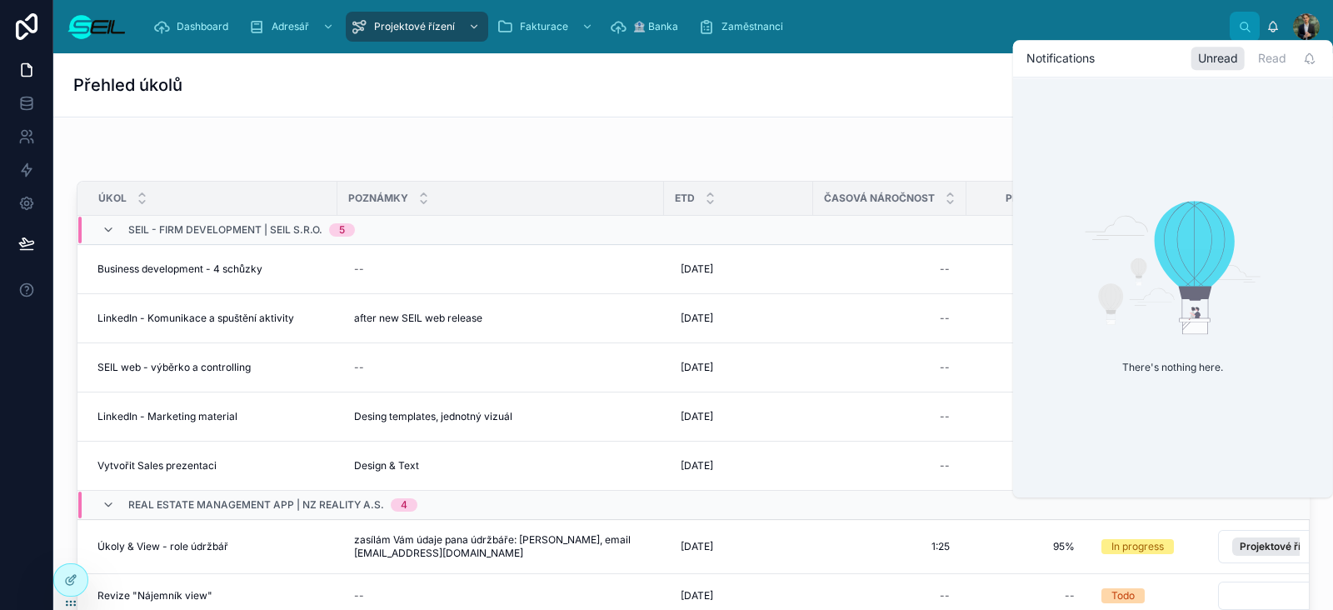
click at [1096, 26] on div "Dashboard Adresář Projektové řízení Fakturace 🏦 Banka Zaměstnanci" at bounding box center [685, 26] width 1090 height 37
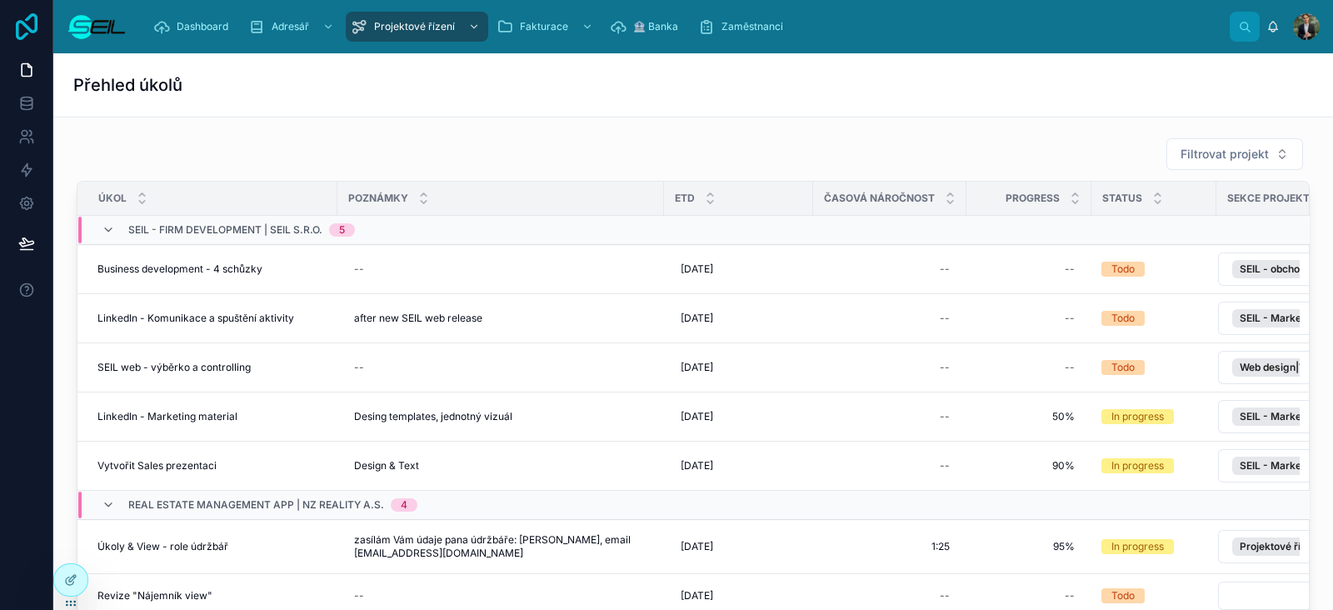
click at [37, 33] on icon at bounding box center [26, 26] width 33 height 27
